Goal: Transaction & Acquisition: Book appointment/travel/reservation

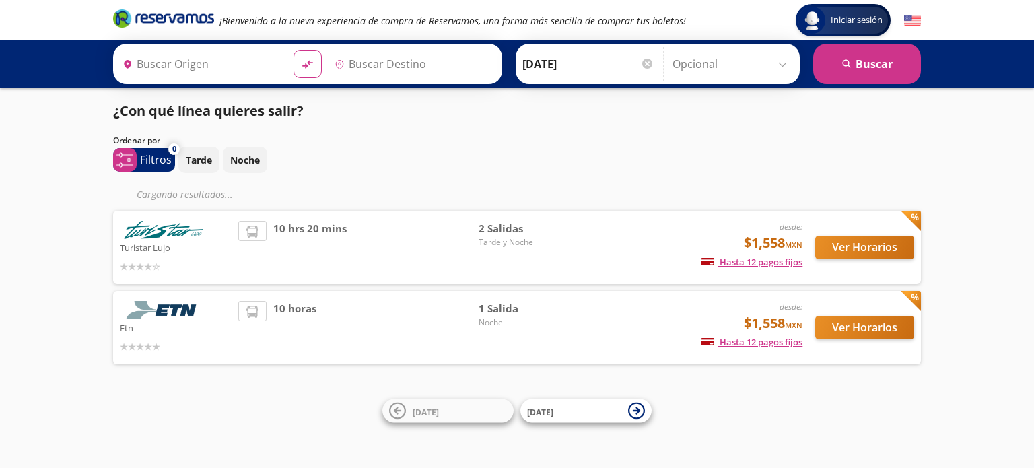
type input "[GEOGRAPHIC_DATA], [GEOGRAPHIC_DATA]"
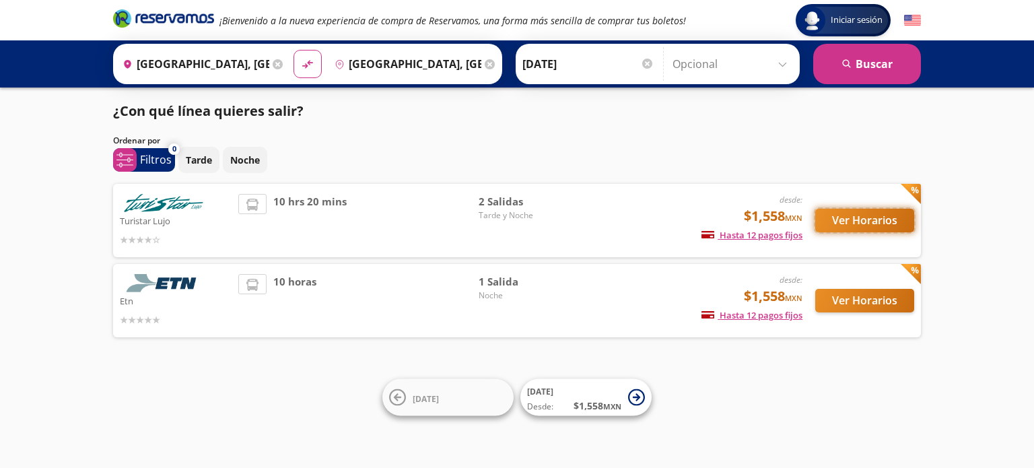
click at [846, 223] on button "Ver Horarios" at bounding box center [864, 221] width 99 height 24
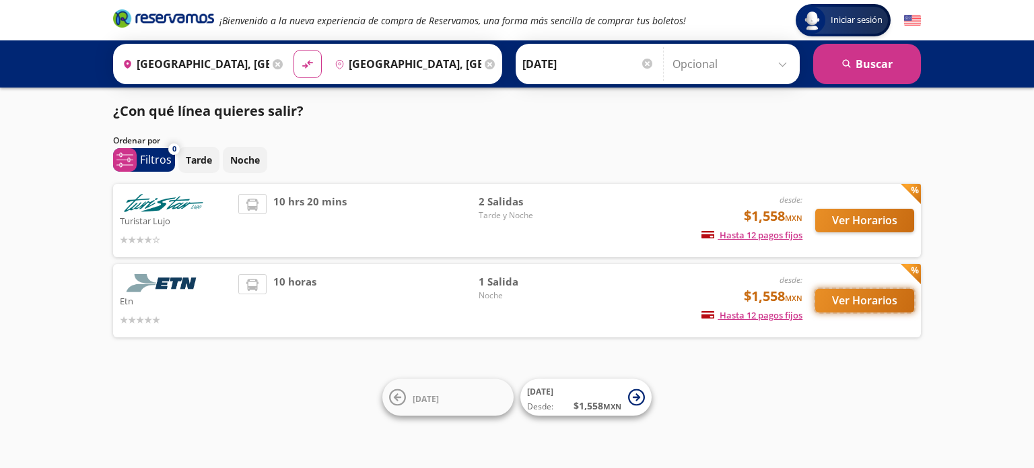
click at [856, 304] on button "Ver Horarios" at bounding box center [864, 301] width 99 height 24
